Goal: Use online tool/utility: Use online tool/utility

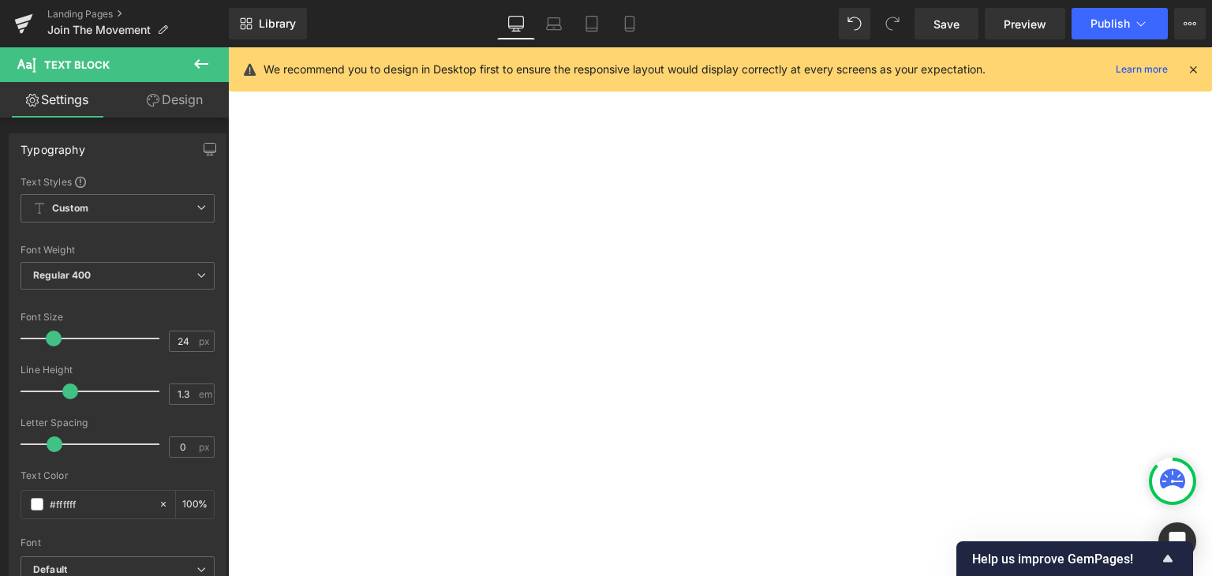
click at [205, 63] on icon at bounding box center [201, 63] width 14 height 9
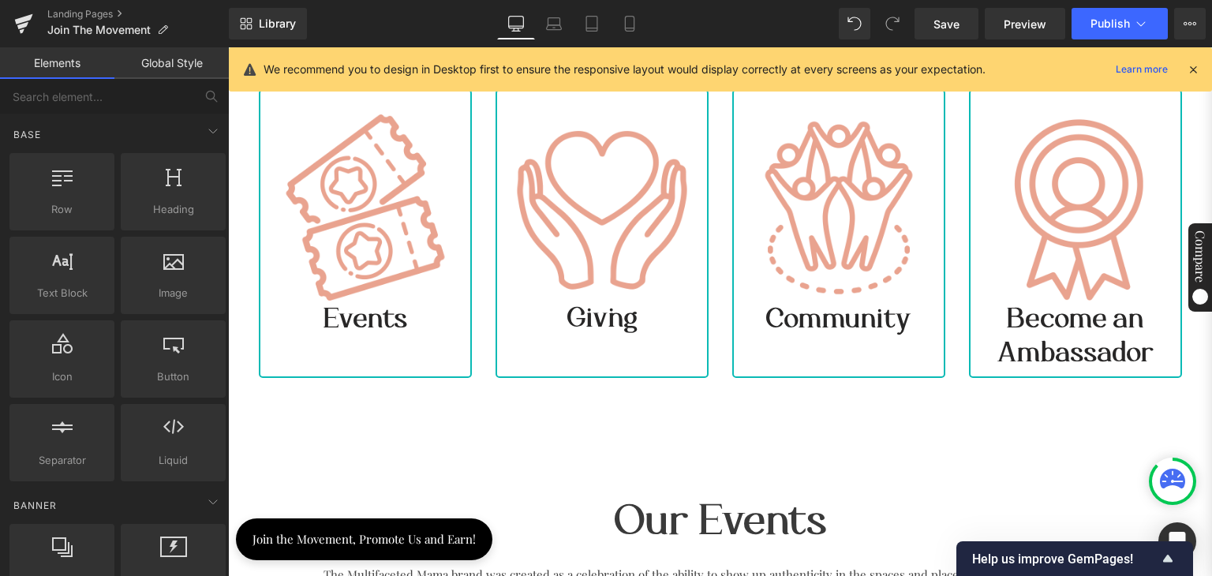
click at [47, 61] on link "Elements" at bounding box center [57, 63] width 114 height 32
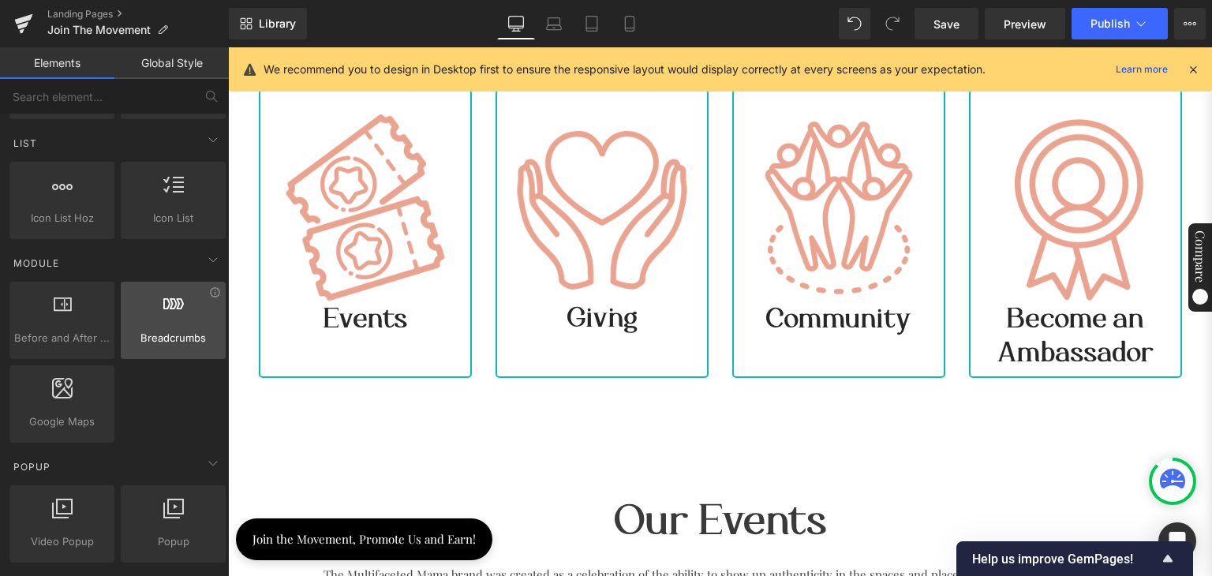
scroll to position [789, 0]
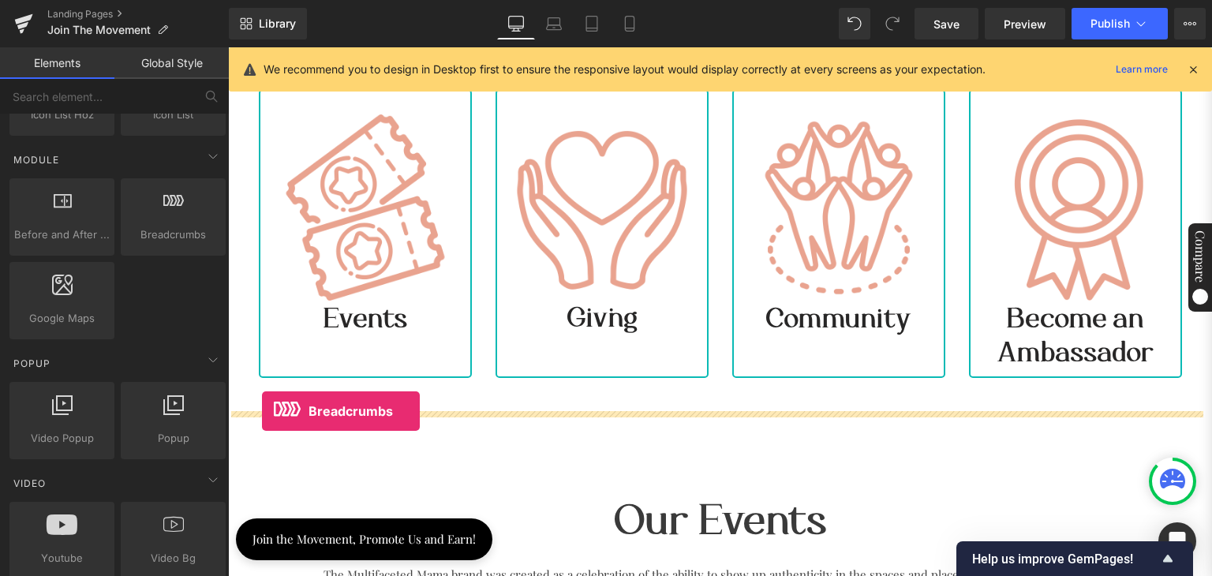
drag, startPoint x: 384, startPoint y: 269, endPoint x: 262, endPoint y: 411, distance: 186.9
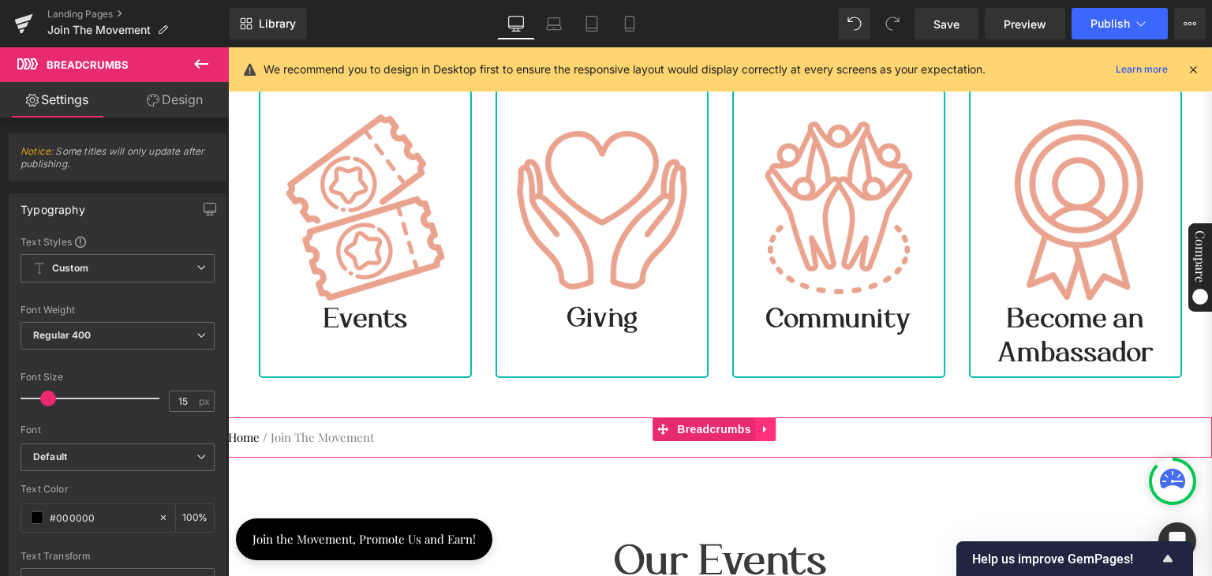
click at [769, 427] on icon at bounding box center [765, 430] width 11 height 12
click at [770, 424] on icon at bounding box center [775, 429] width 11 height 11
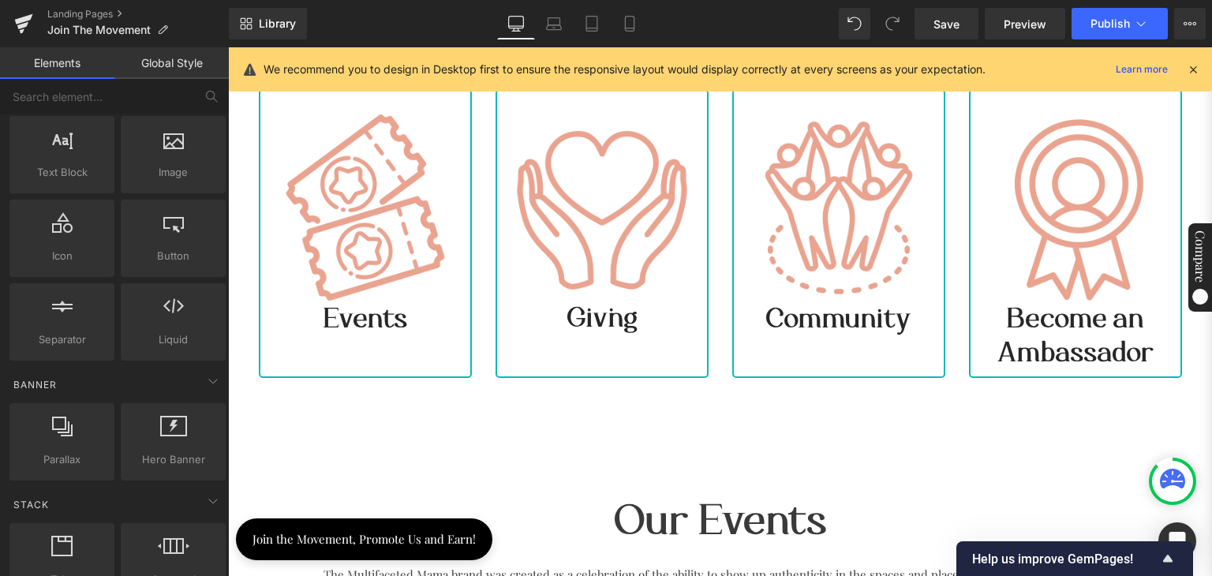
scroll to position [0, 0]
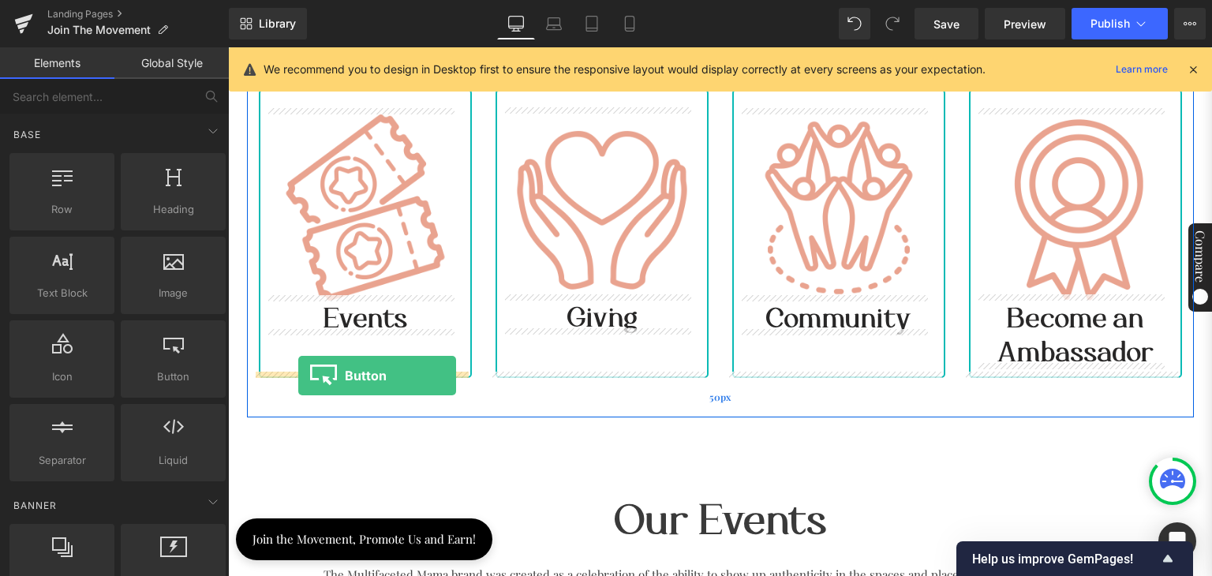
drag, startPoint x: 396, startPoint y: 410, endPoint x: 298, endPoint y: 376, distance: 103.6
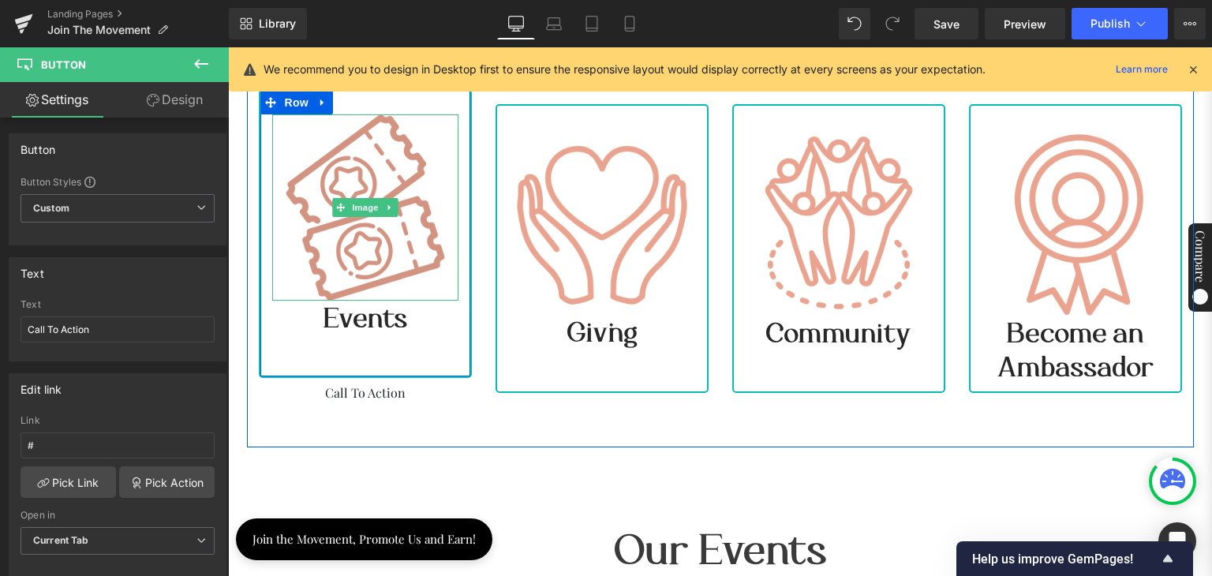
click at [325, 244] on img at bounding box center [365, 207] width 186 height 186
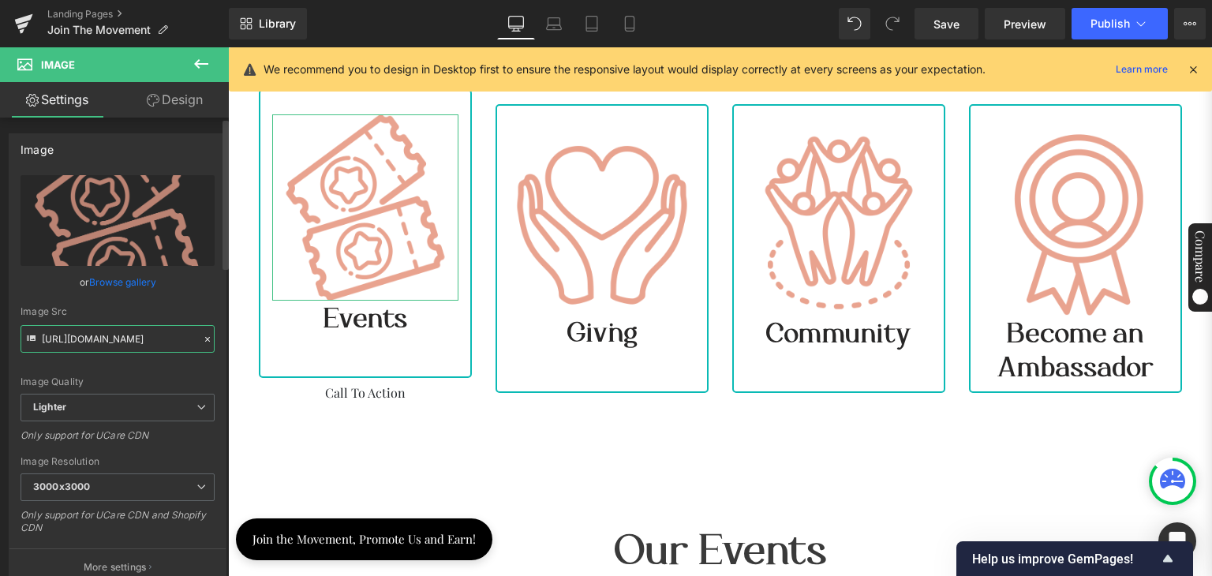
click at [114, 335] on input "[URL][DOMAIN_NAME]" at bounding box center [118, 339] width 194 height 28
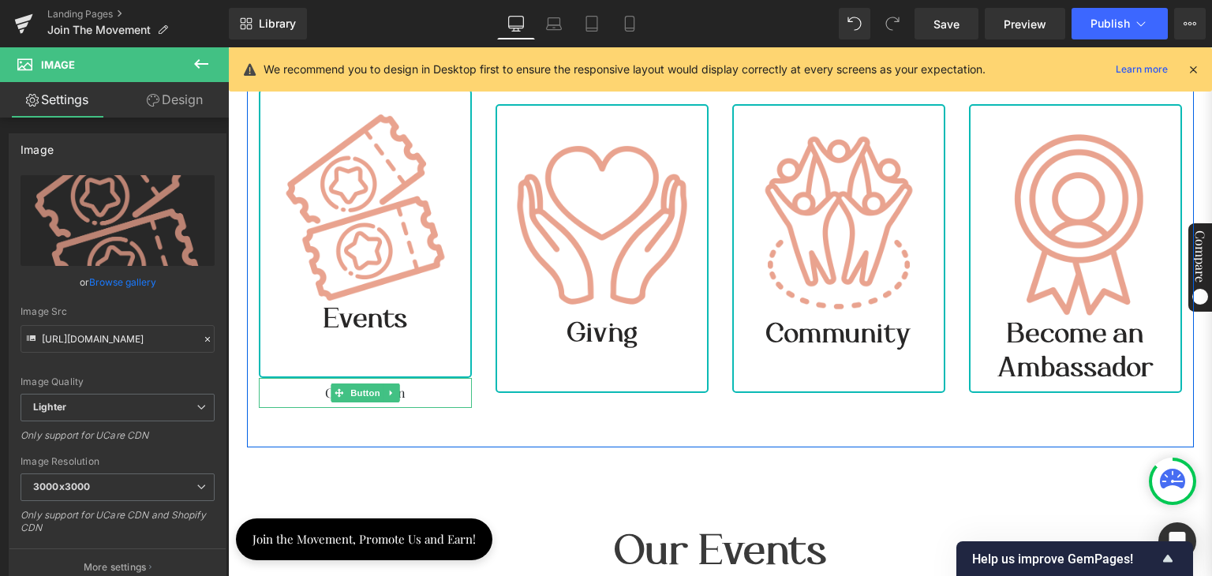
click at [301, 390] on div "Call To Action" at bounding box center [365, 393] width 213 height 30
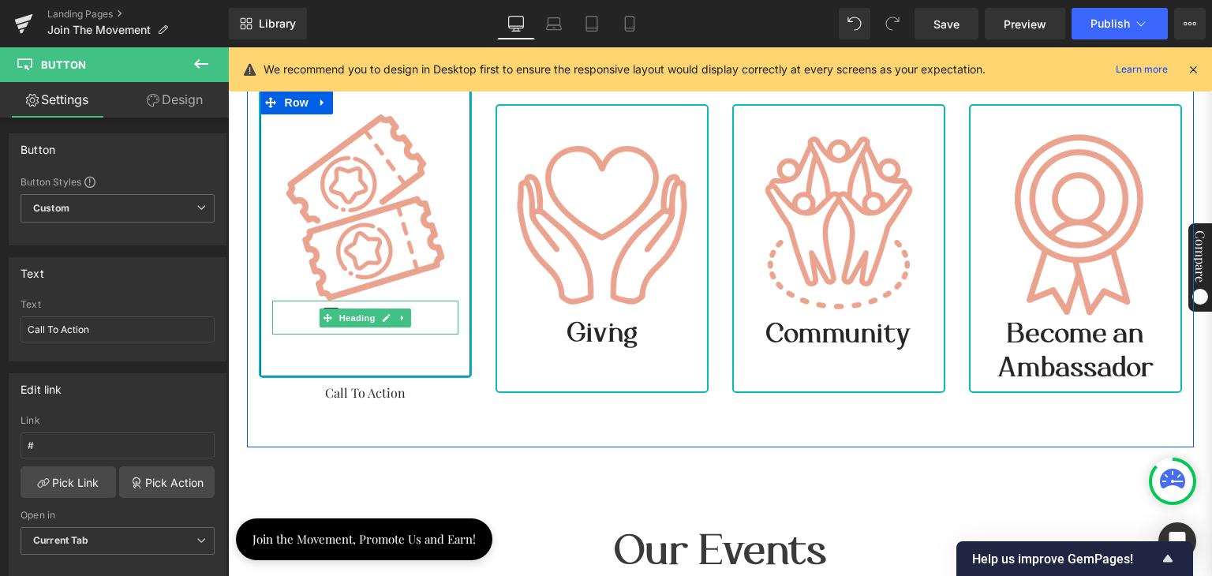
click at [281, 305] on h3 "Events" at bounding box center [365, 318] width 186 height 34
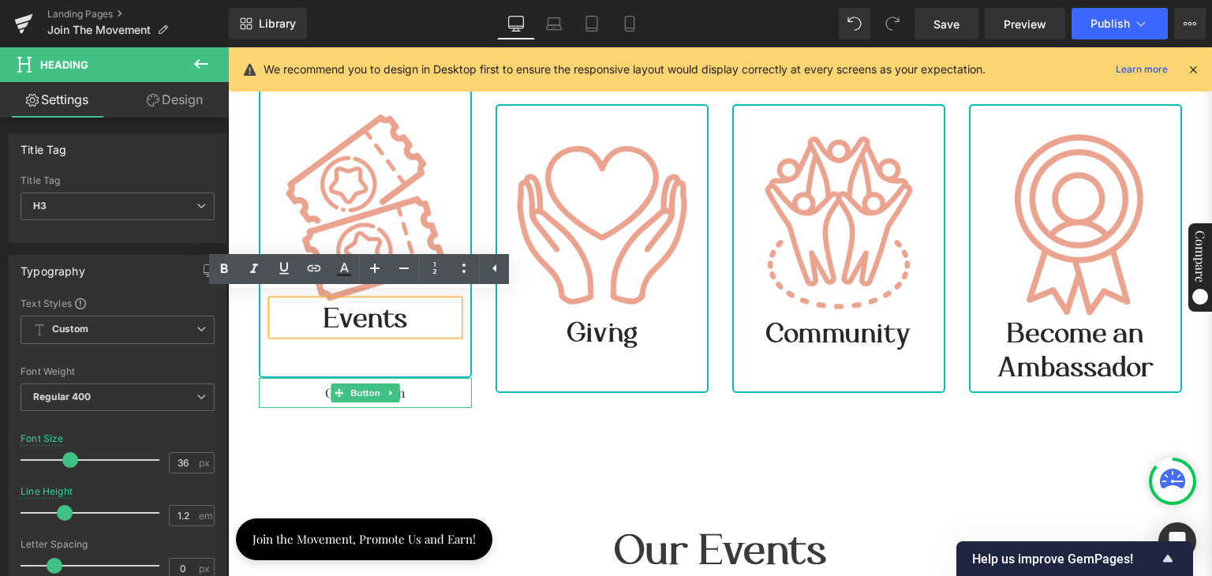
click at [442, 383] on div "Call To Action" at bounding box center [365, 393] width 213 height 30
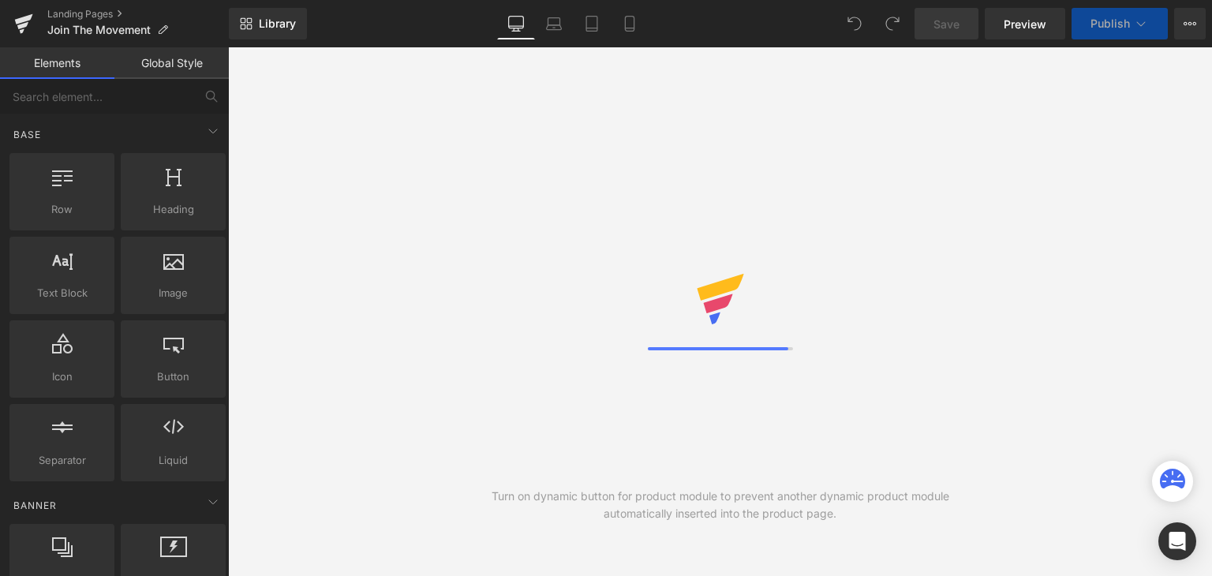
select select "[GEOGRAPHIC_DATA]"
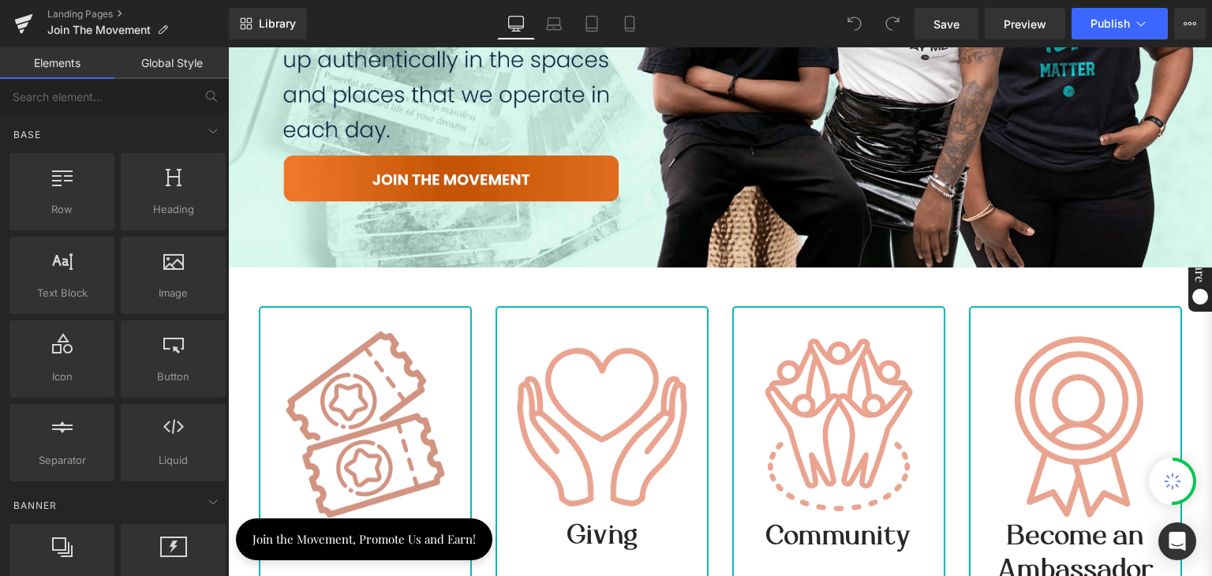
scroll to position [631, 0]
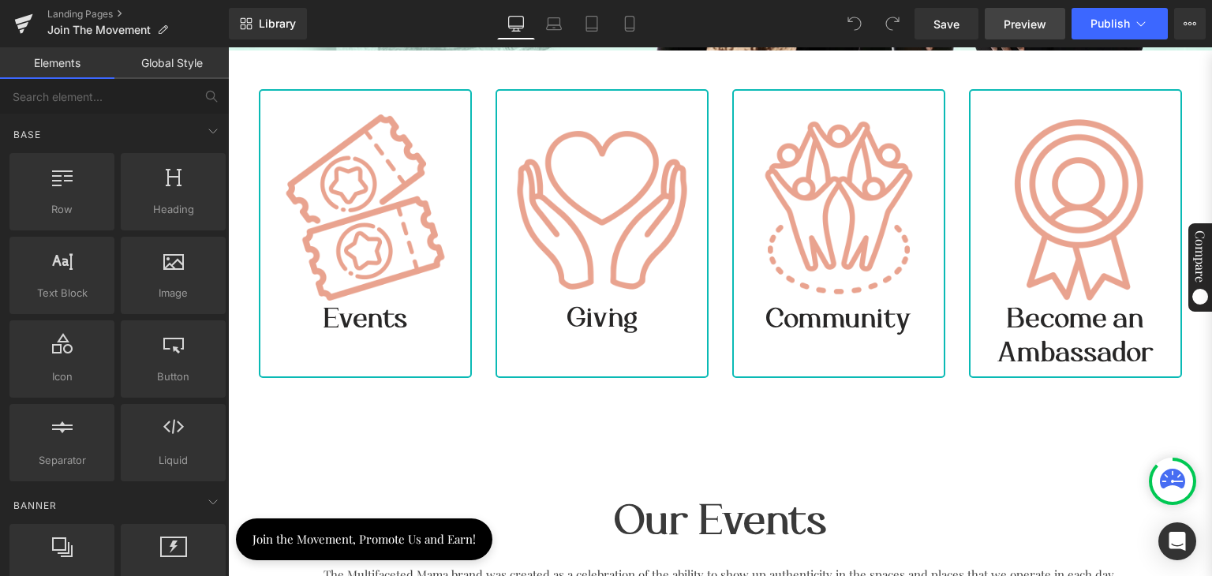
click at [1021, 23] on span "Preview" at bounding box center [1025, 24] width 43 height 17
